Goal: Task Accomplishment & Management: Use online tool/utility

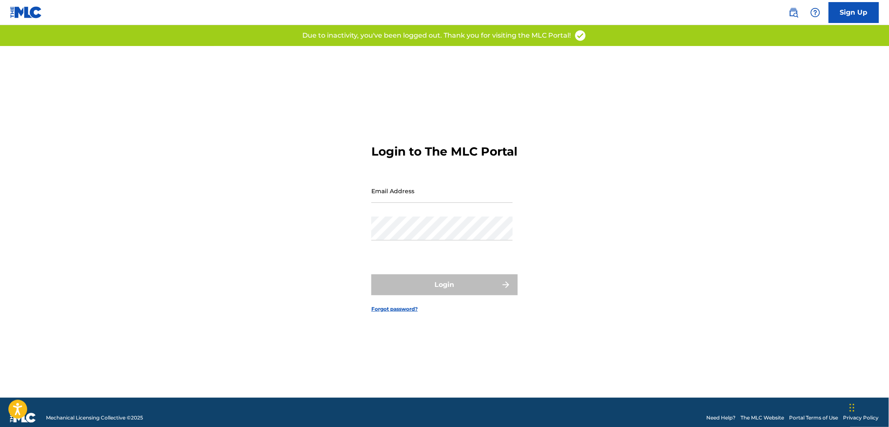
click at [395, 200] on input "Email Address" at bounding box center [441, 191] width 141 height 24
type input "N"
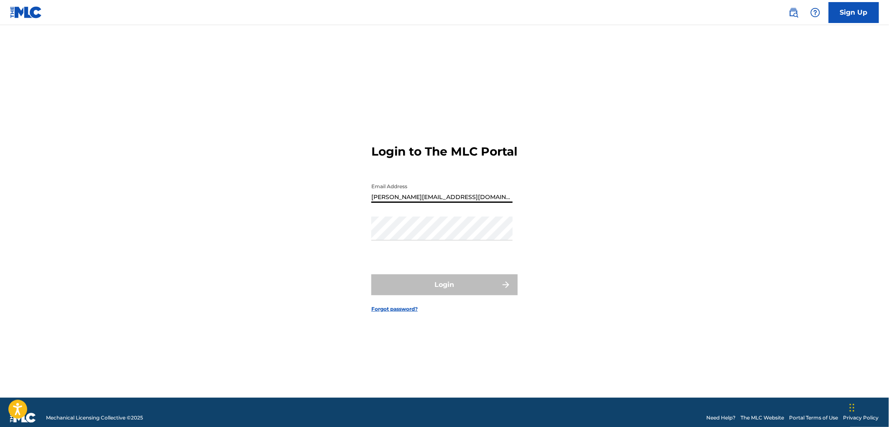
type input "[PERSON_NAME][EMAIL_ADDRESS][DOMAIN_NAME]"
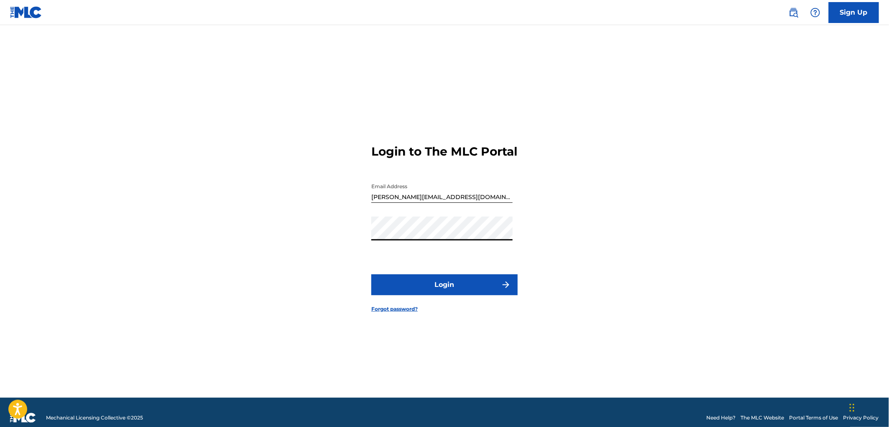
click at [469, 290] on button "Login" at bounding box center [444, 284] width 146 height 21
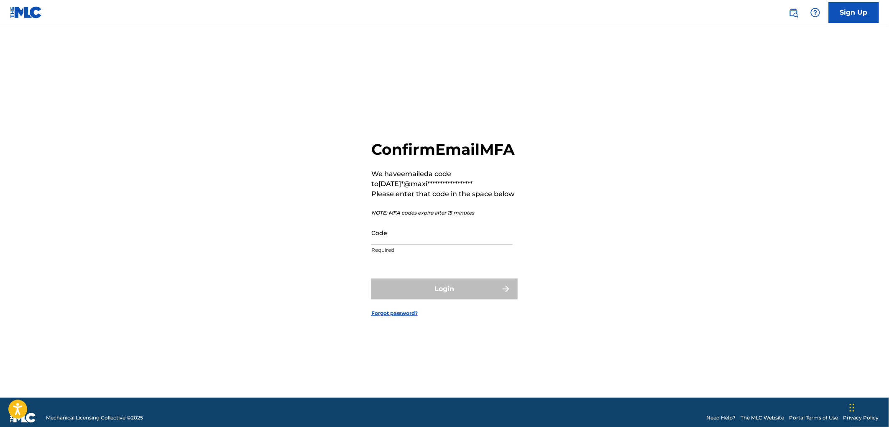
click at [382, 244] on input "Code" at bounding box center [441, 233] width 141 height 24
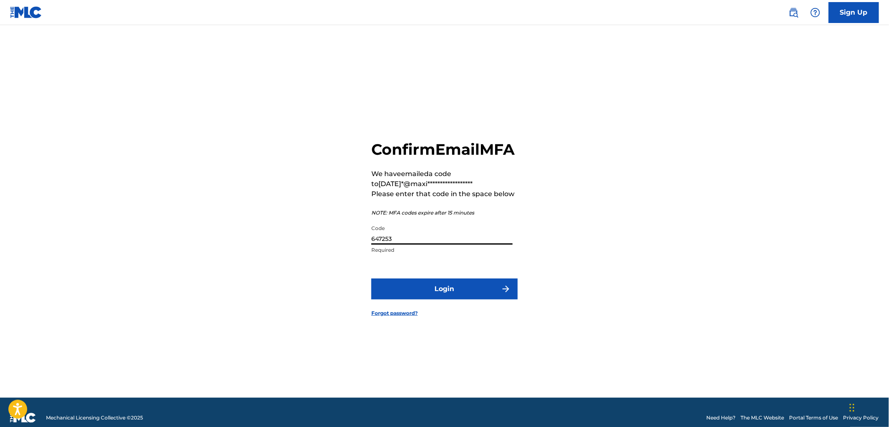
type input "647253"
click at [449, 298] on button "Login" at bounding box center [444, 289] width 146 height 21
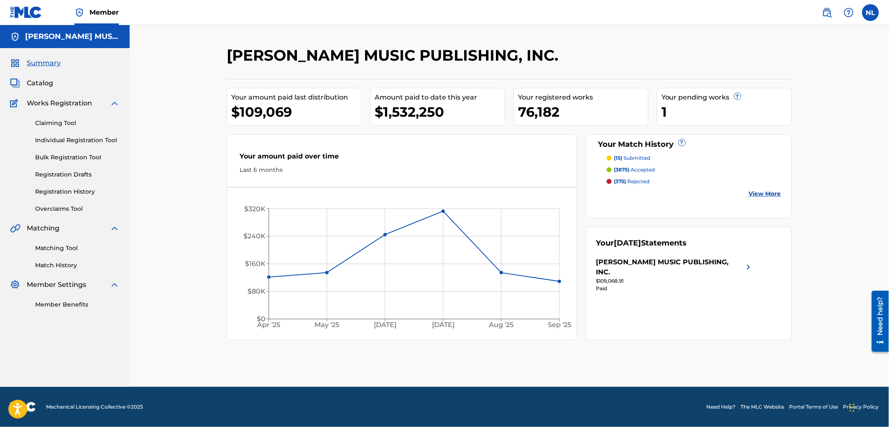
click at [56, 251] on link "Matching Tool" at bounding box center [77, 248] width 84 height 9
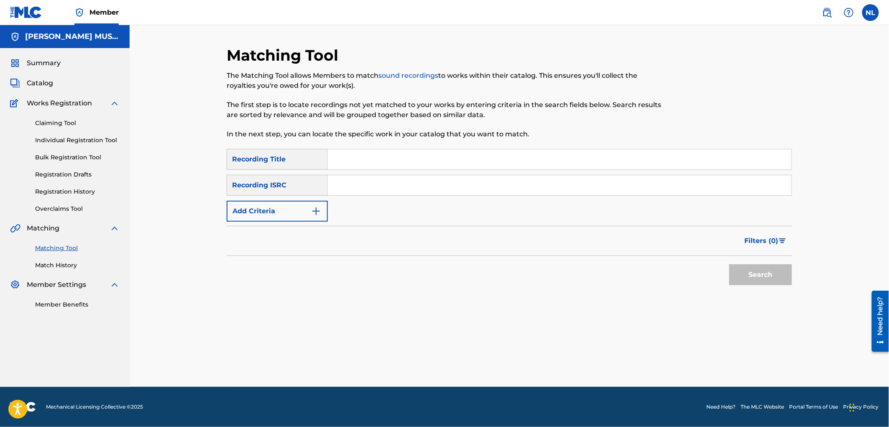
click at [381, 193] on input "Search Form" at bounding box center [560, 185] width 464 height 20
paste input "QZPJ32150317"
type input "QZPJ32150317"
click at [729, 264] on button "Search" at bounding box center [760, 274] width 63 height 21
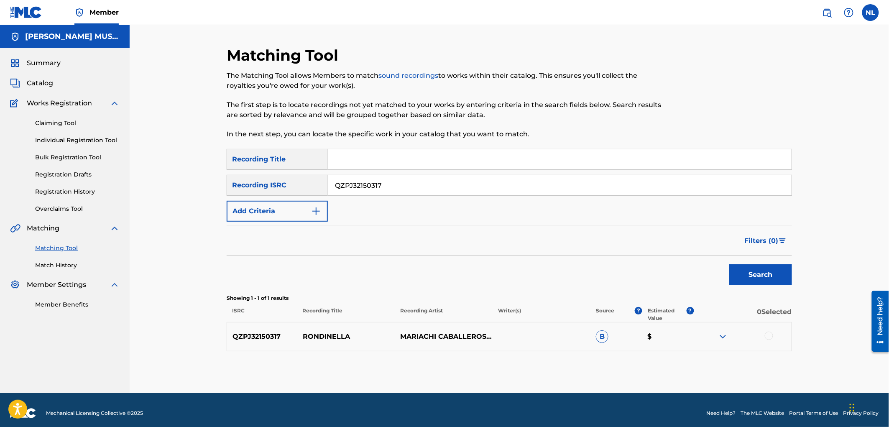
click at [771, 335] on div at bounding box center [769, 336] width 8 height 8
click at [599, 353] on button "Match 1 Group" at bounding box center [588, 358] width 92 height 21
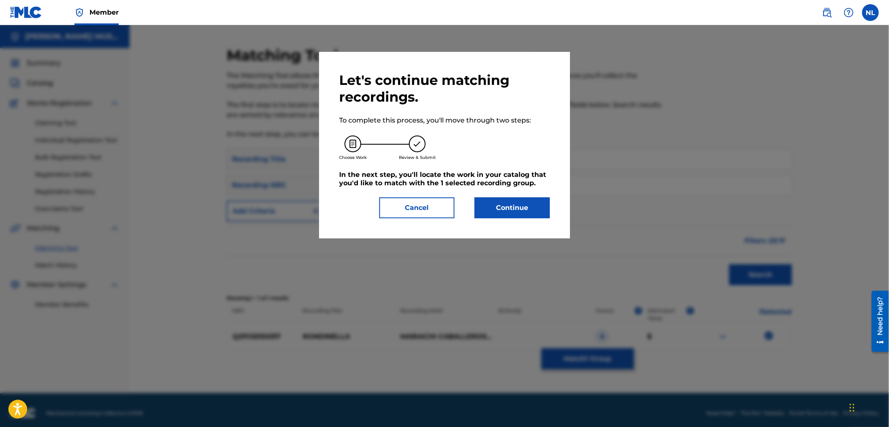
click at [526, 212] on button "Continue" at bounding box center [512, 207] width 75 height 21
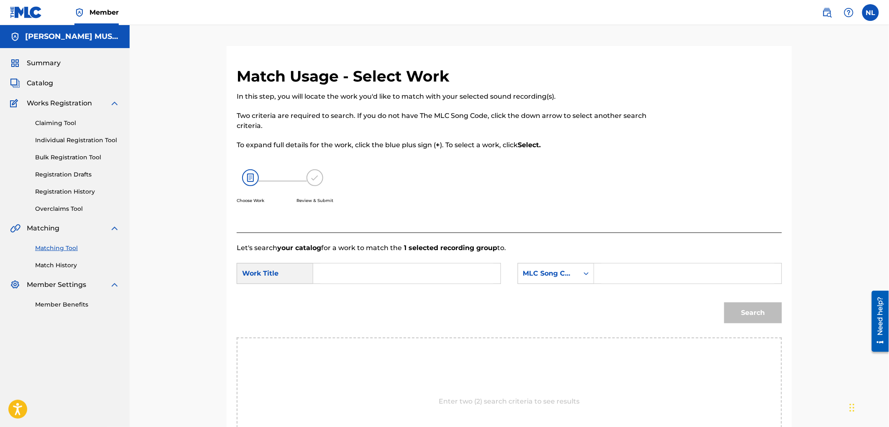
click at [367, 274] on input "Search Form" at bounding box center [406, 274] width 173 height 20
click at [343, 296] on div "[PERSON_NAME]" at bounding box center [343, 292] width 47 height 15
type input "rondinella"
click at [630, 274] on input "Search Form" at bounding box center [687, 274] width 173 height 20
paste input "R00872"
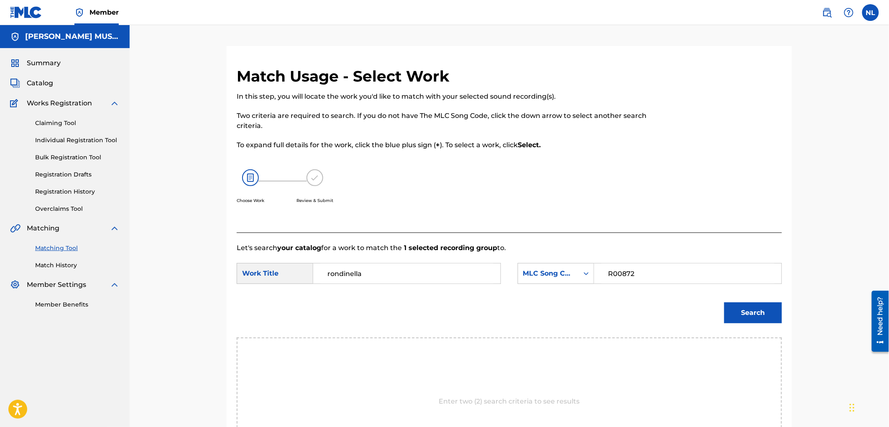
type input "R00872"
click at [760, 299] on div "Search" at bounding box center [751, 310] width 62 height 33
click at [757, 304] on button "Search" at bounding box center [753, 312] width 58 height 21
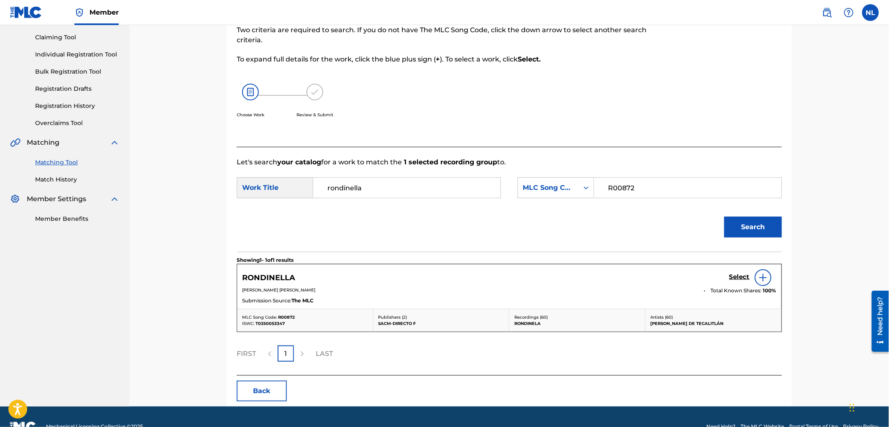
scroll to position [93, 0]
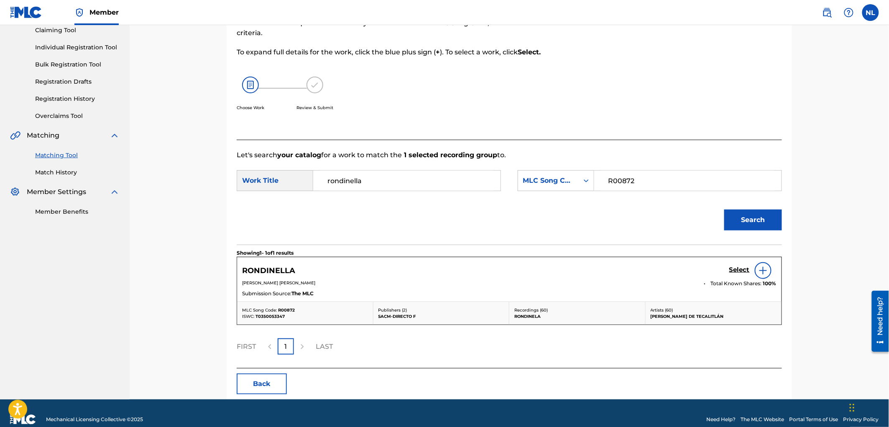
click at [765, 269] on img at bounding box center [763, 271] width 10 height 10
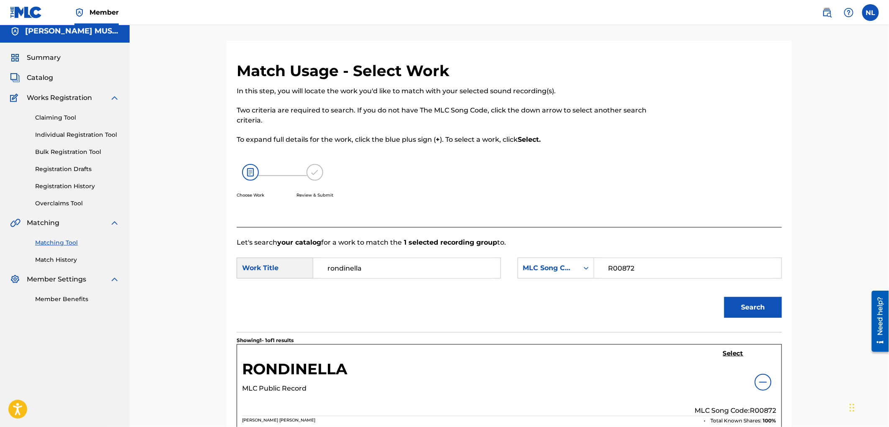
scroll to position [0, 0]
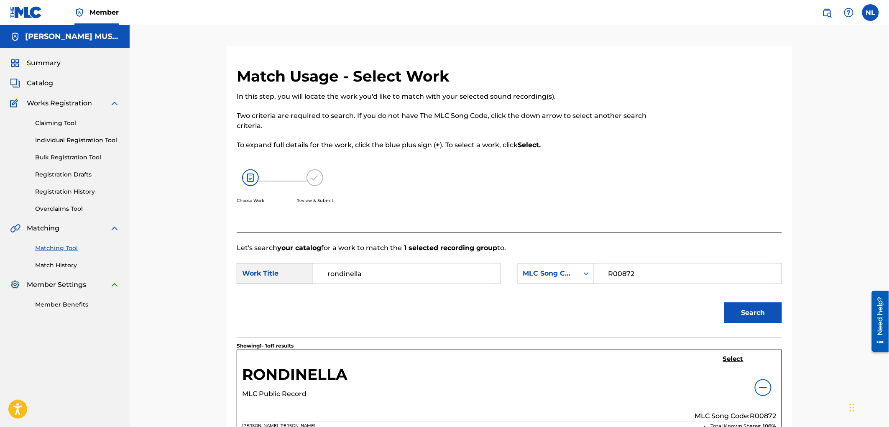
click at [728, 357] on h5 "Select" at bounding box center [733, 359] width 20 height 8
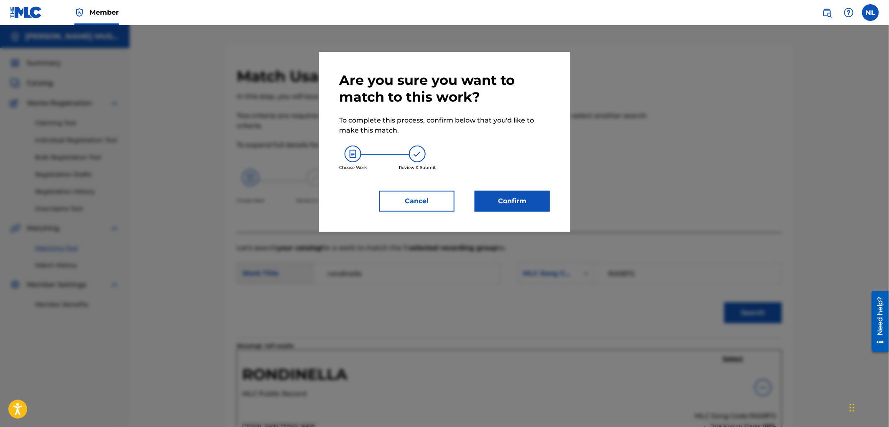
click at [516, 197] on button "Confirm" at bounding box center [512, 201] width 75 height 21
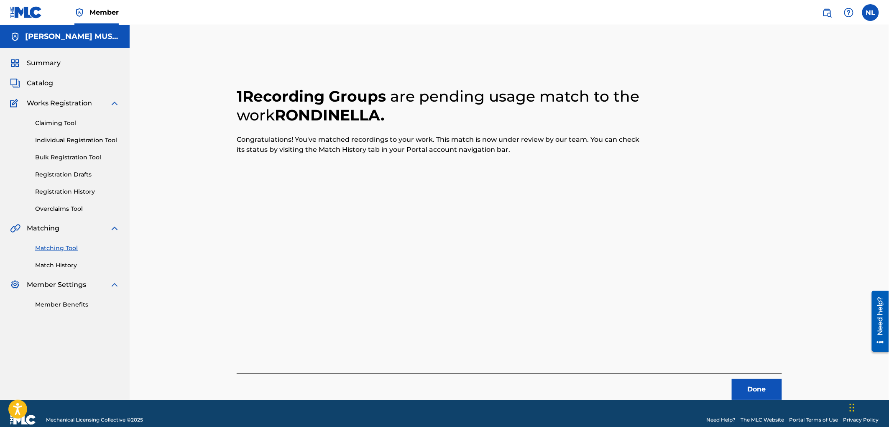
click at [93, 10] on span "Member" at bounding box center [104, 13] width 29 height 10
